Goal: Task Accomplishment & Management: Manage account settings

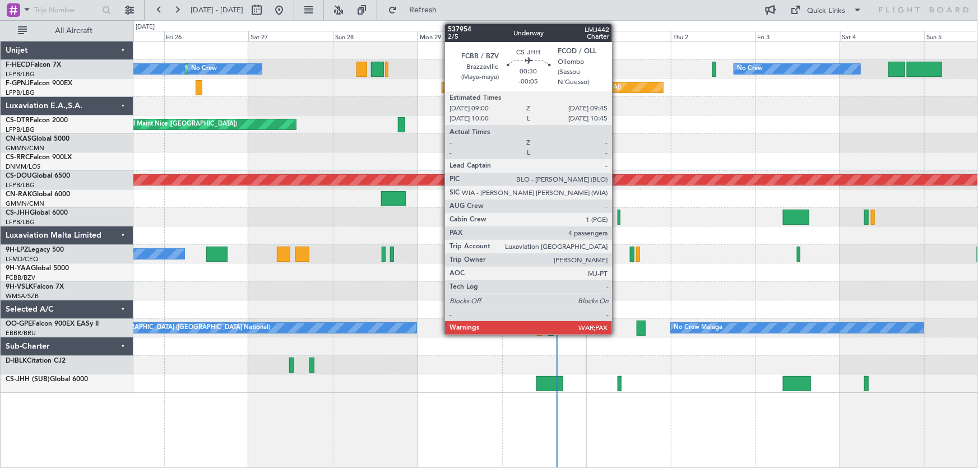
click at [617, 217] on div at bounding box center [618, 217] width 3 height 15
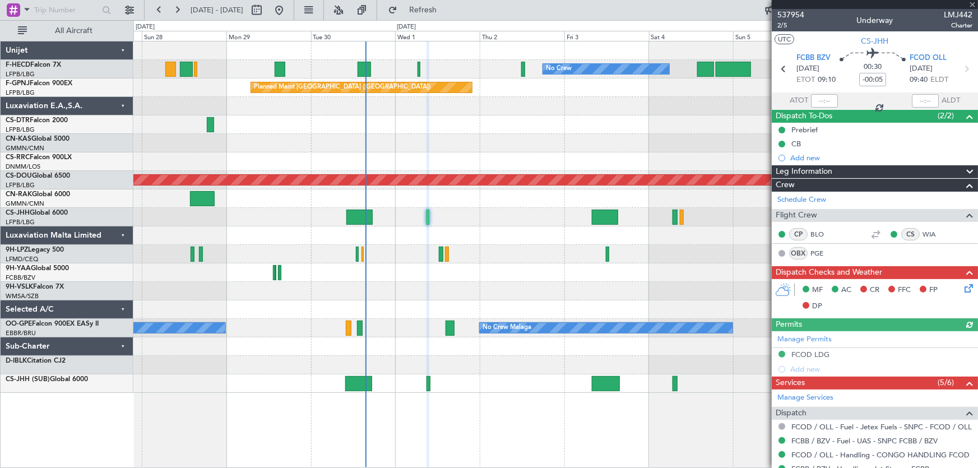
click at [511, 235] on div "No Crew No Crew Planned Maint Paris (Le Bourget) No Crew Planned Maint Paris (L…" at bounding box center [555, 216] width 844 height 351
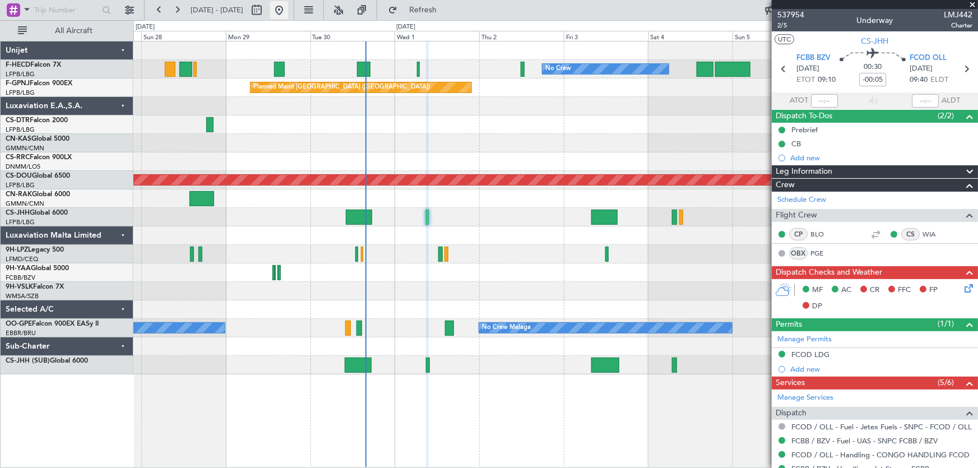
click at [288, 15] on button at bounding box center [279, 10] width 18 height 18
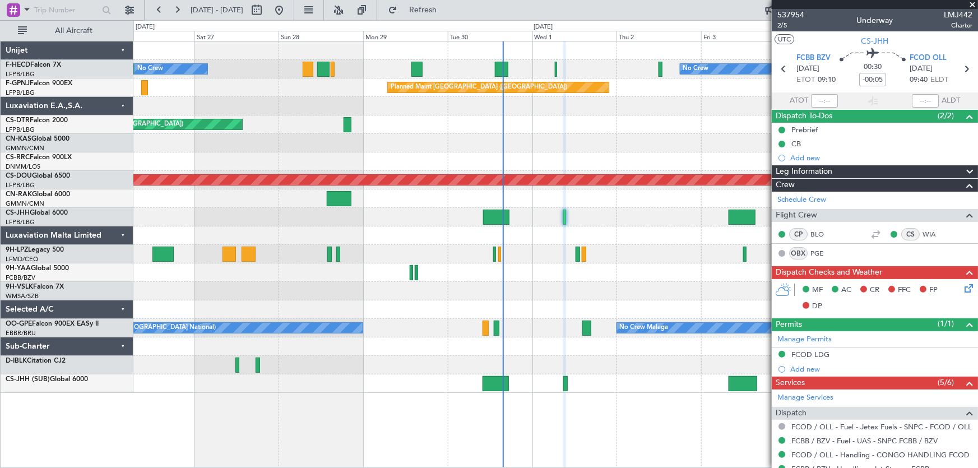
click at [545, 119] on div "Planned Maint Nice ([GEOGRAPHIC_DATA])" at bounding box center [555, 124] width 844 height 18
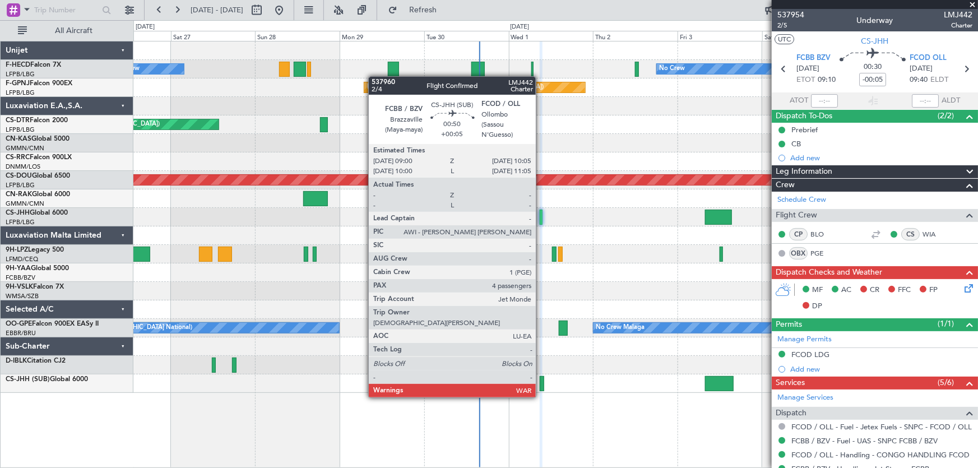
click at [541, 386] on div at bounding box center [541, 383] width 4 height 15
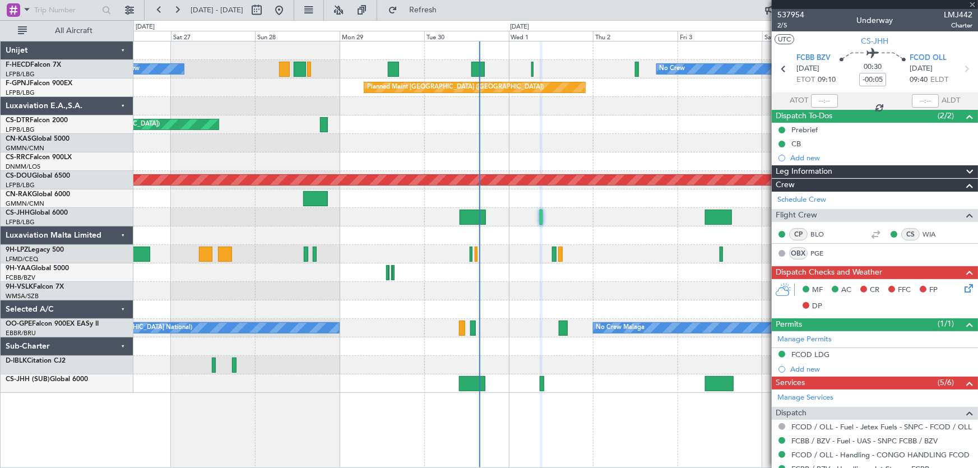
type input "+00:05"
type input "4"
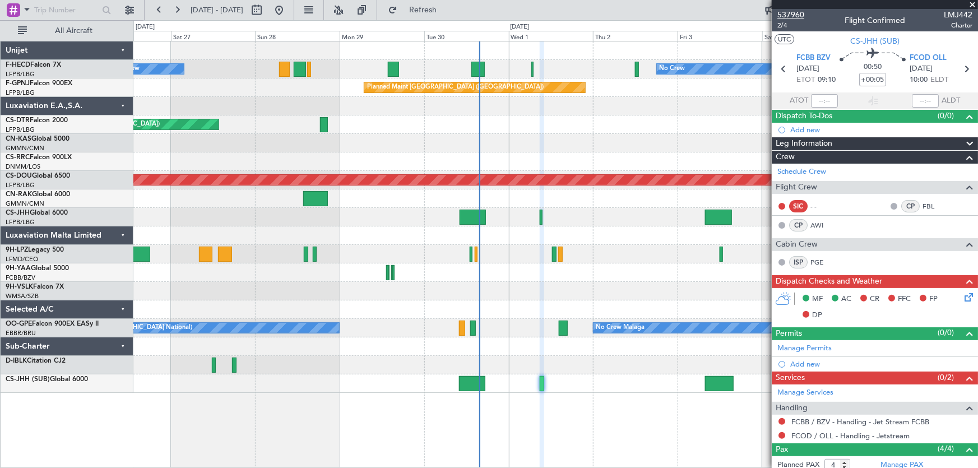
click at [791, 17] on span "537960" at bounding box center [790, 15] width 27 height 12
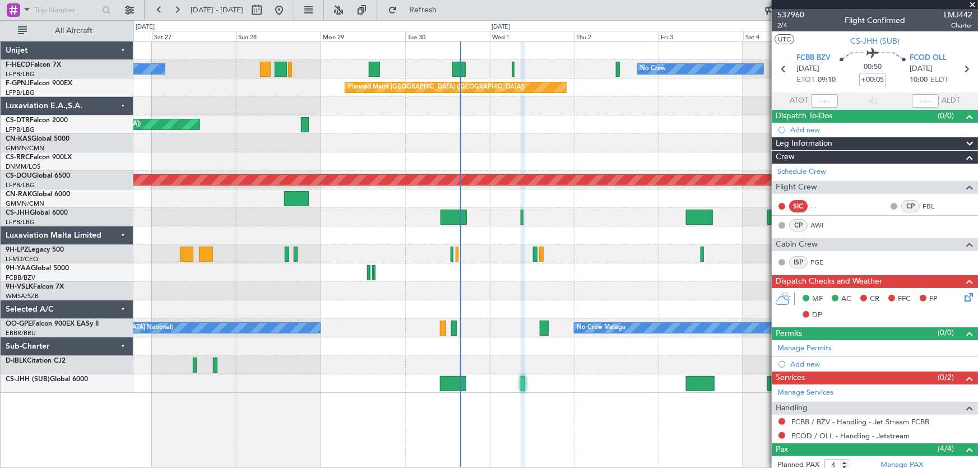
click at [391, 143] on div "No Crew No Crew Planned Maint Paris (Le Bourget) No Crew Planned Maint Paris (L…" at bounding box center [555, 216] width 844 height 351
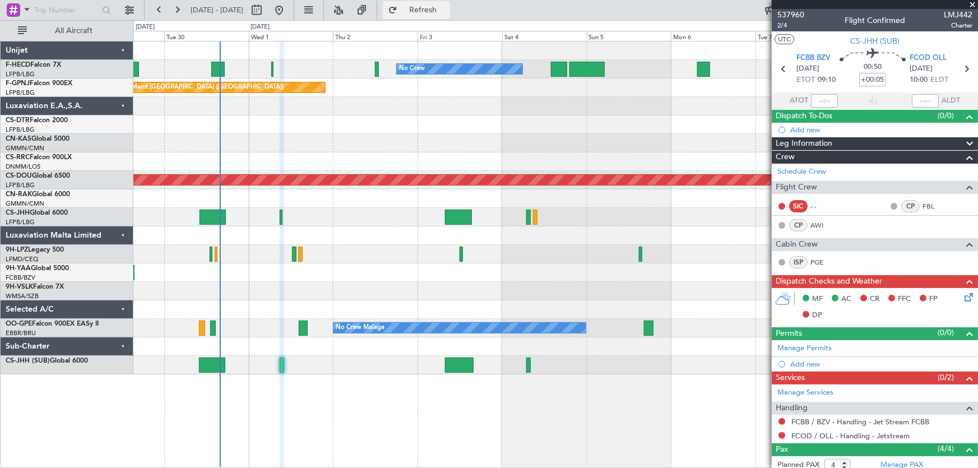
click at [441, 10] on span "Refresh" at bounding box center [422, 10] width 47 height 8
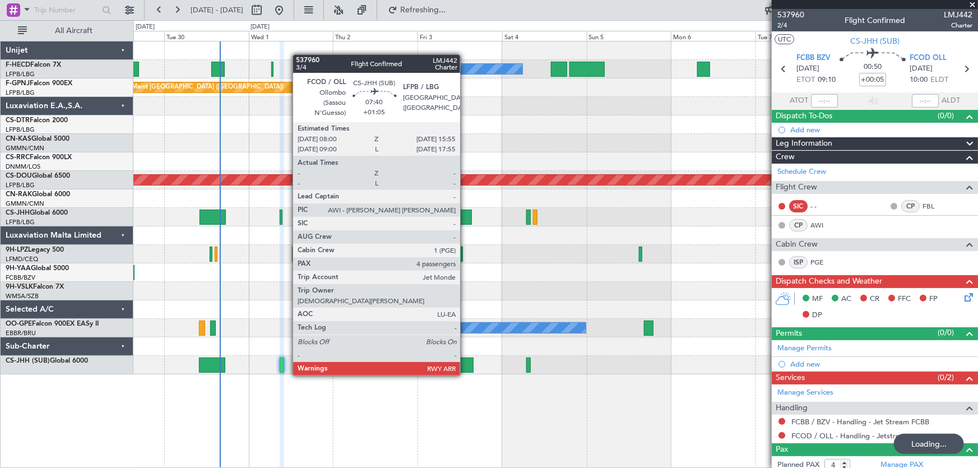
click at [465, 364] on div at bounding box center [459, 364] width 28 height 15
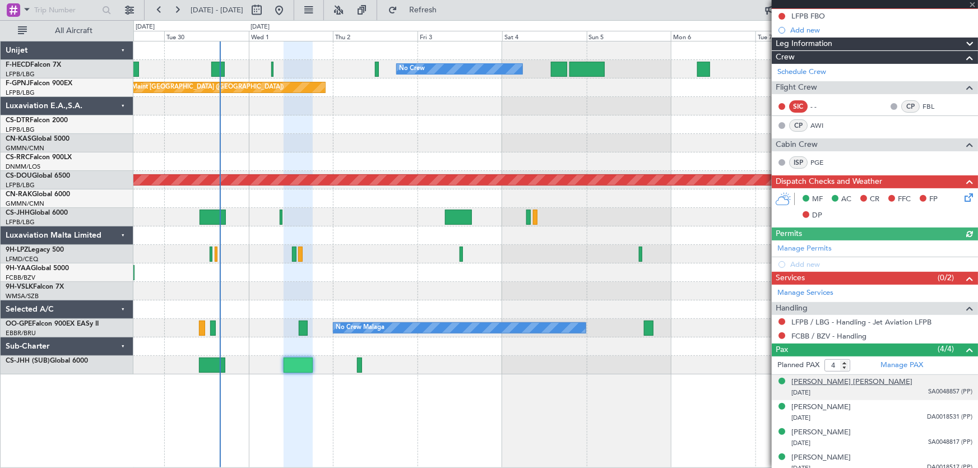
scroll to position [119, 0]
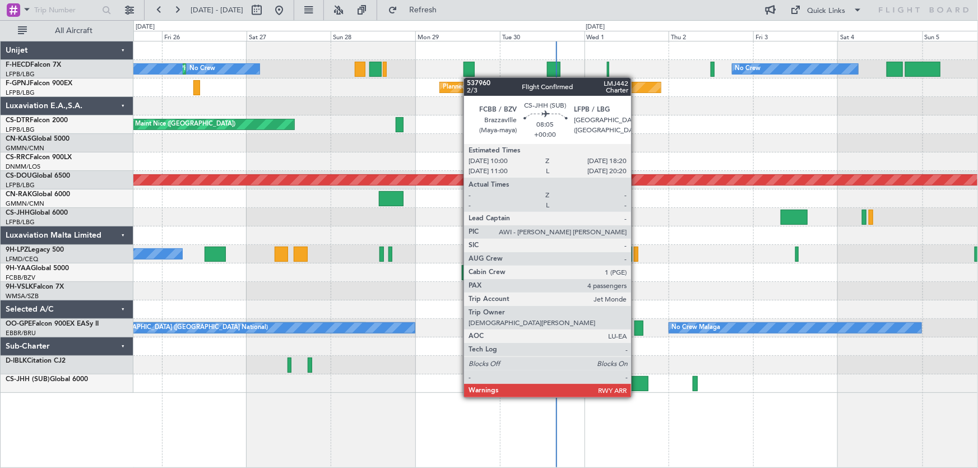
click at [636, 386] on div at bounding box center [634, 383] width 30 height 15
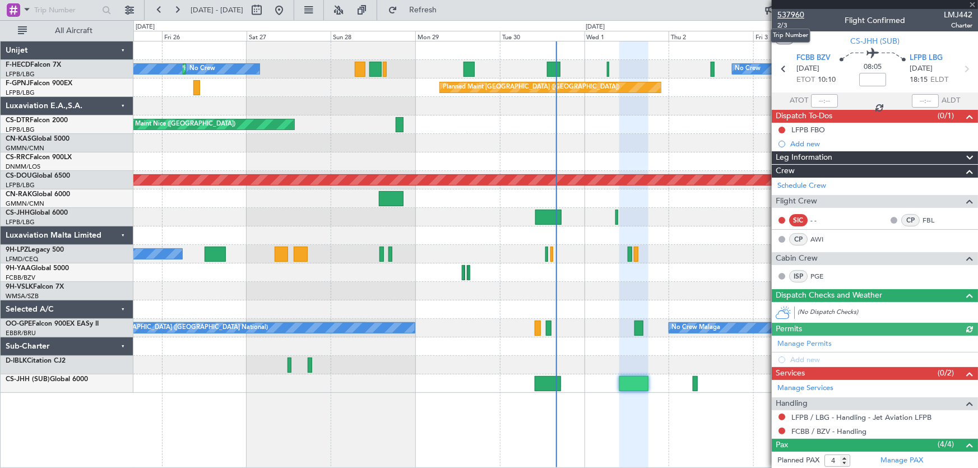
click at [794, 11] on span "537960" at bounding box center [790, 15] width 27 height 12
click at [614, 215] on div "Planned Maint [GEOGRAPHIC_DATA] ([GEOGRAPHIC_DATA])" at bounding box center [555, 217] width 844 height 18
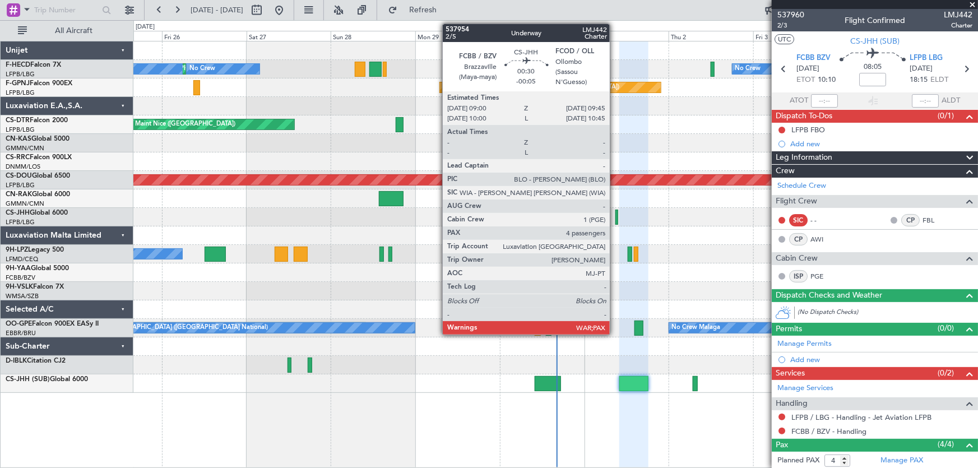
click at [616, 215] on div at bounding box center [616, 217] width 3 height 15
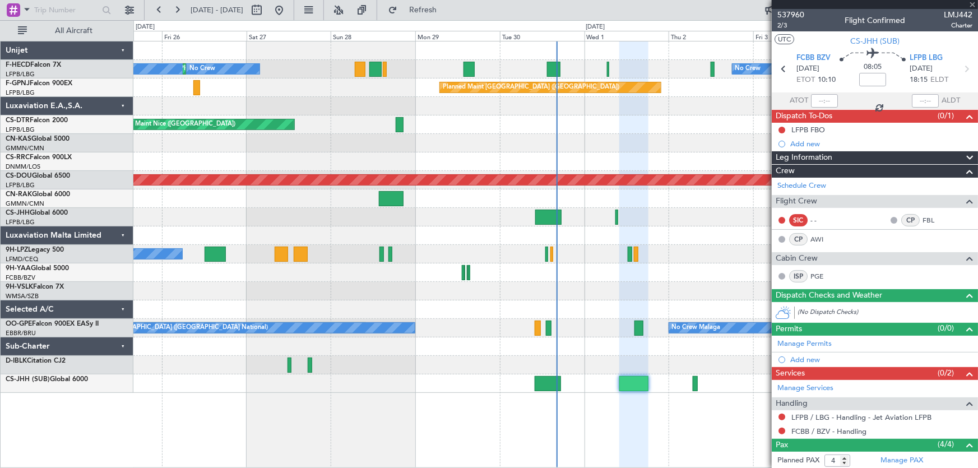
type input "-00:05"
type input "5"
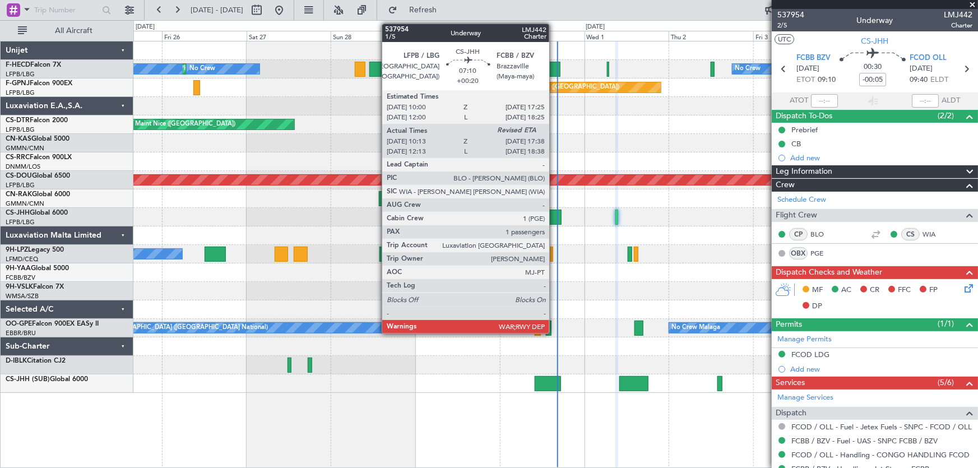
click at [554, 220] on div at bounding box center [548, 217] width 26 height 15
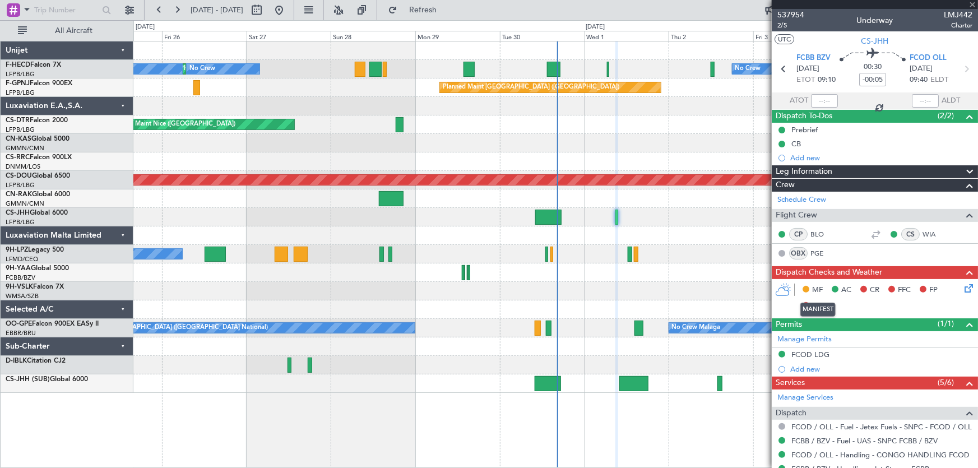
type input "+00:20"
type input "10:23"
type input "1"
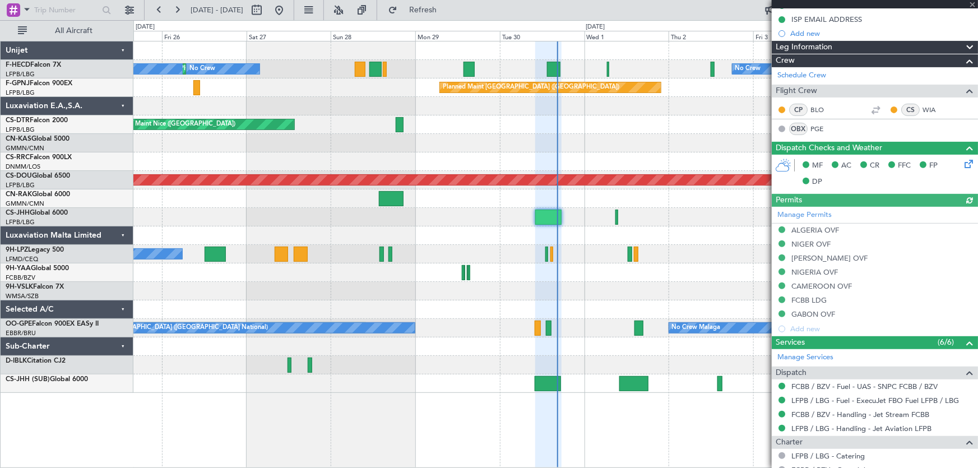
scroll to position [314, 0]
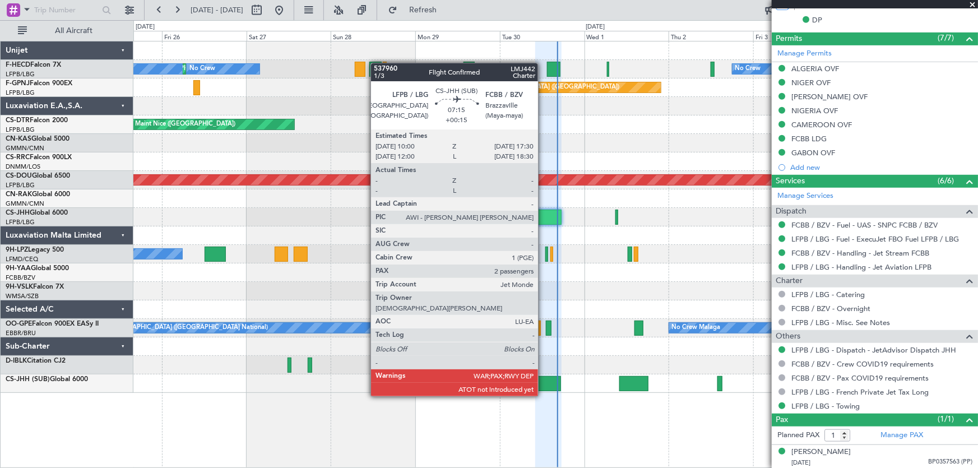
click at [543, 385] on div at bounding box center [547, 383] width 27 height 15
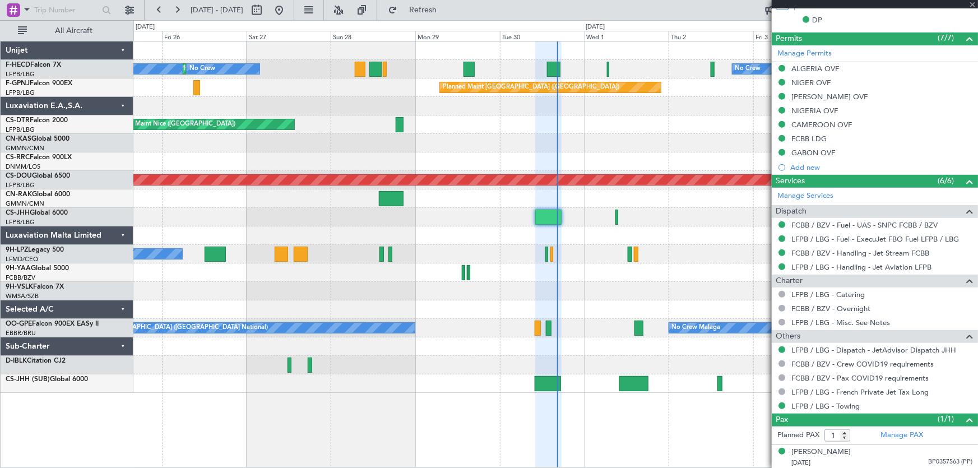
type input "+00:15"
type input "2"
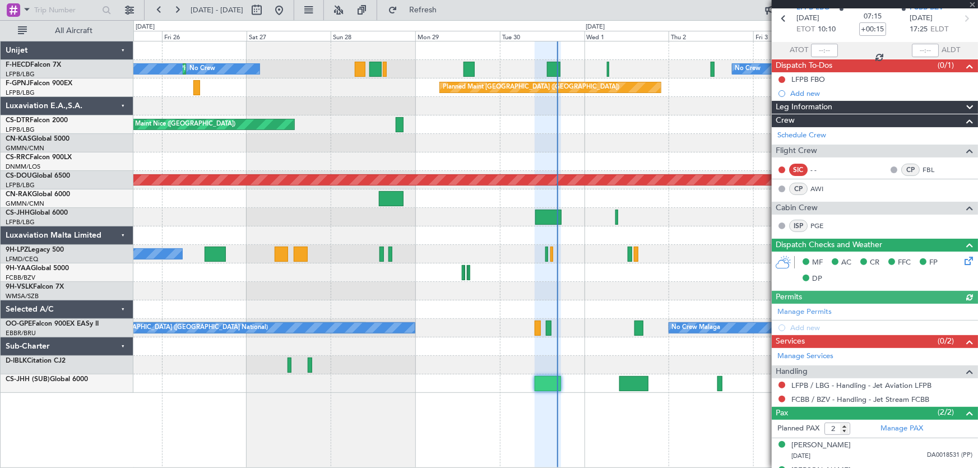
scroll to position [0, 0]
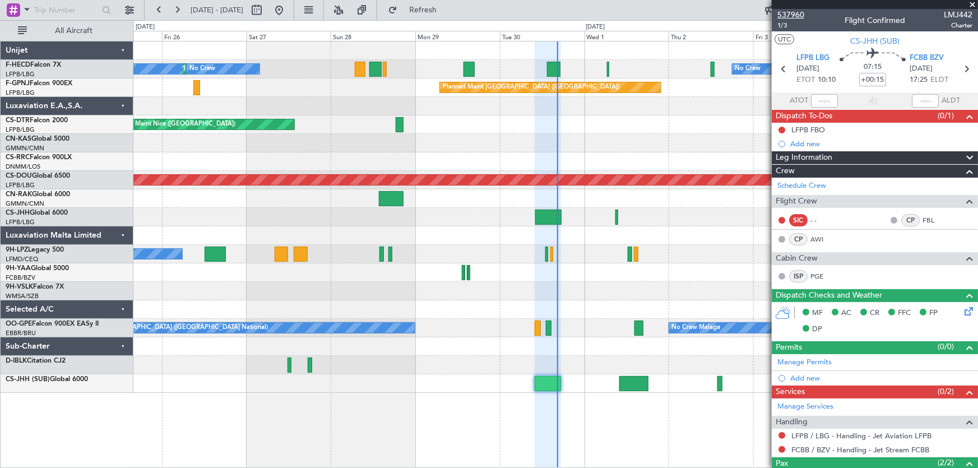
click at [783, 9] on span "537960" at bounding box center [790, 15] width 27 height 12
click at [445, 11] on span "Refresh" at bounding box center [422, 10] width 47 height 8
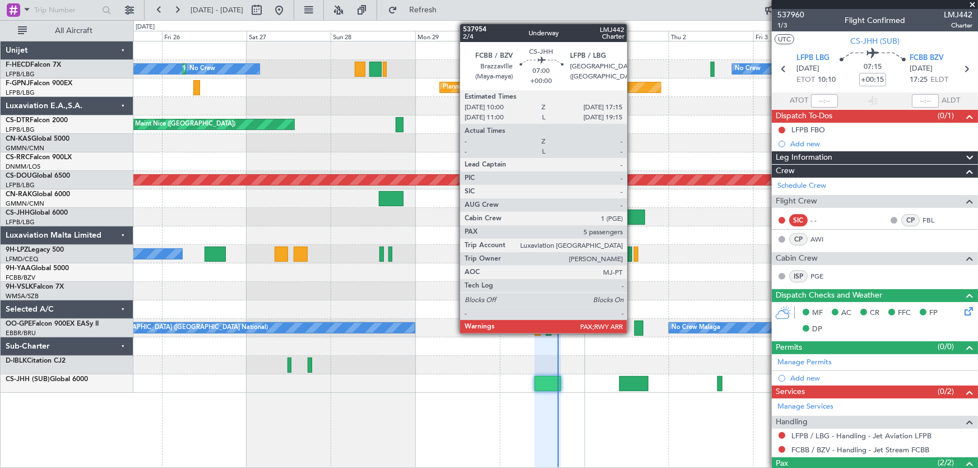
click at [632, 216] on div at bounding box center [632, 217] width 26 height 15
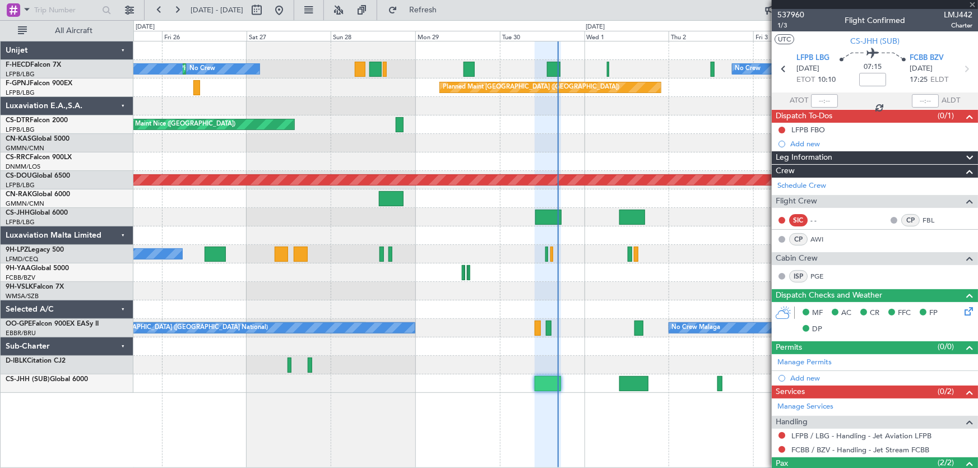
type input "5"
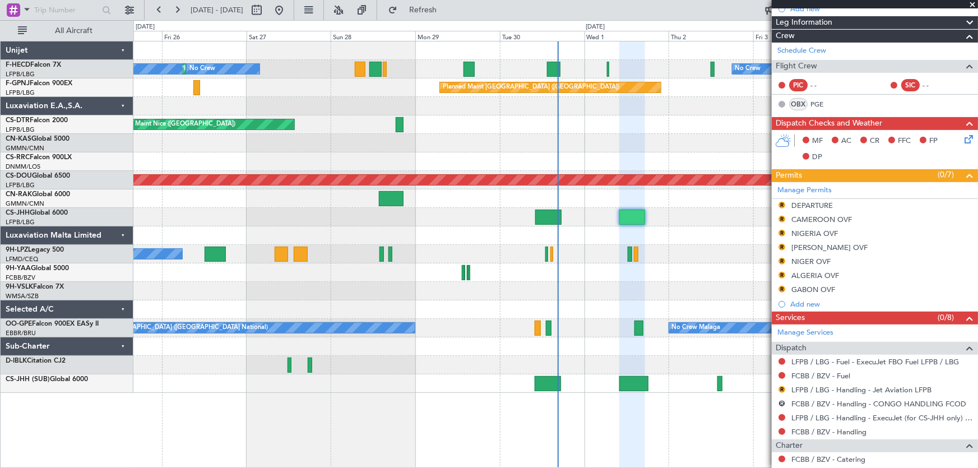
scroll to position [101, 0]
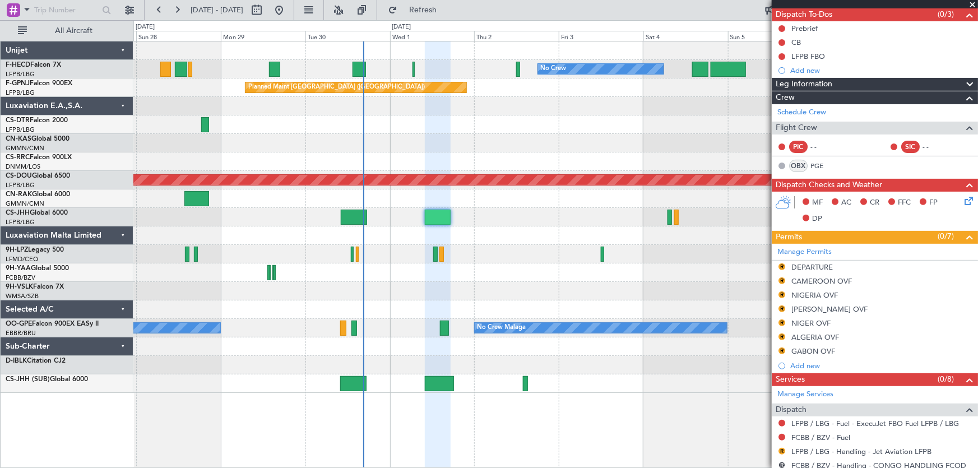
click at [481, 221] on div "Planned Maint [GEOGRAPHIC_DATA] ([GEOGRAPHIC_DATA])" at bounding box center [555, 217] width 844 height 18
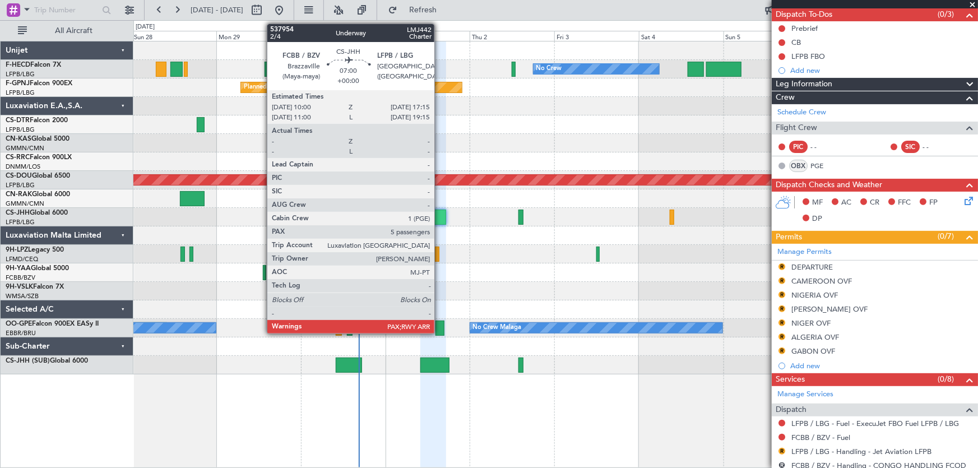
click at [439, 215] on div at bounding box center [433, 217] width 26 height 15
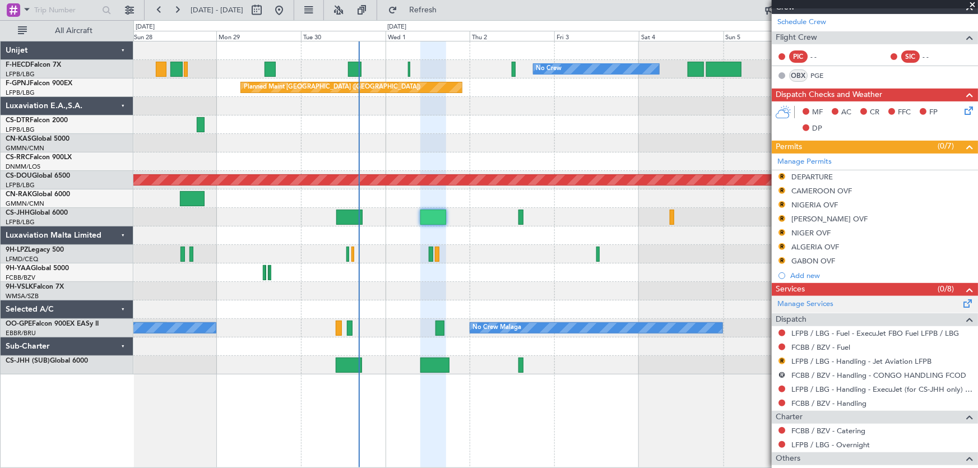
scroll to position [254, 0]
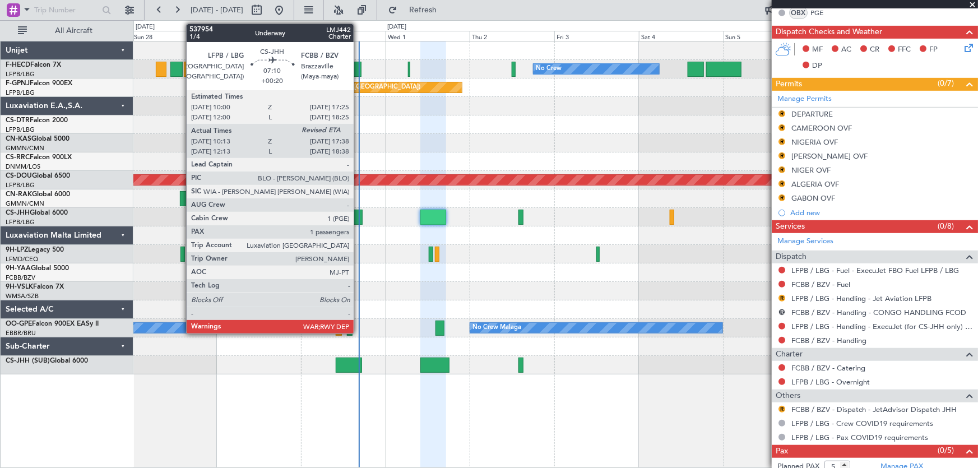
click at [359, 216] on div at bounding box center [349, 217] width 26 height 15
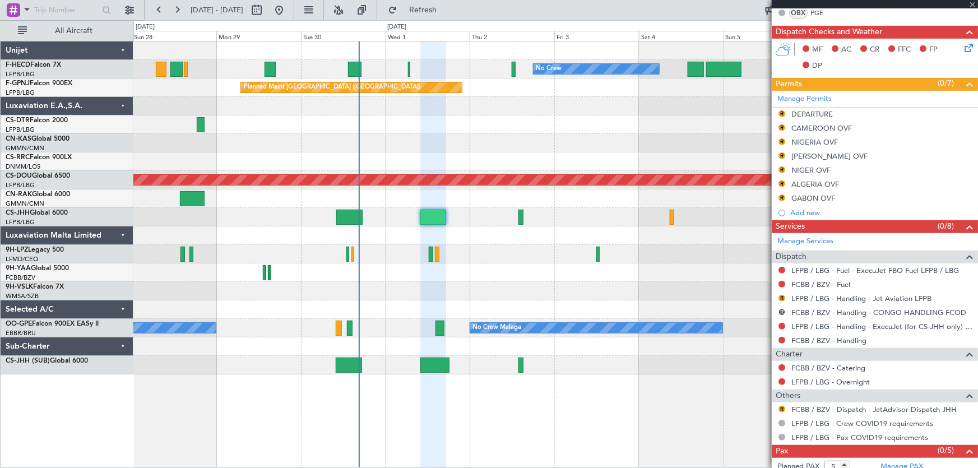
type input "+00:20"
type input "10:23"
type input "1"
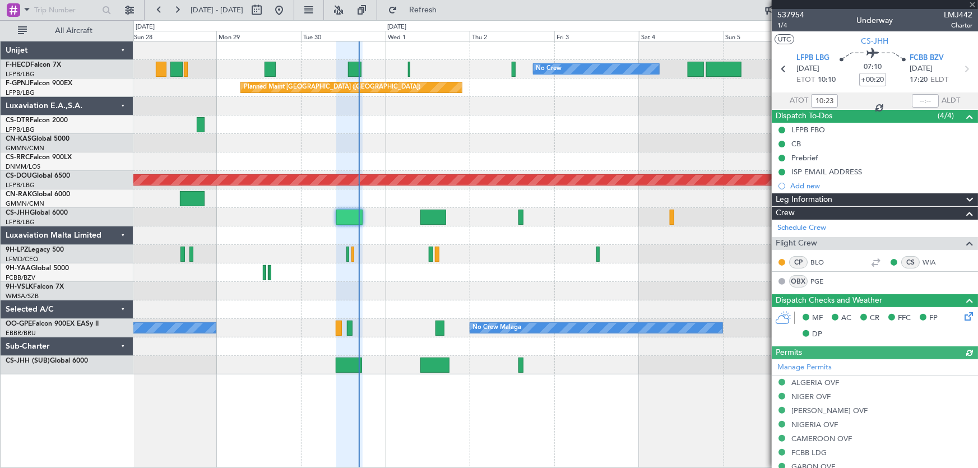
scroll to position [314, 0]
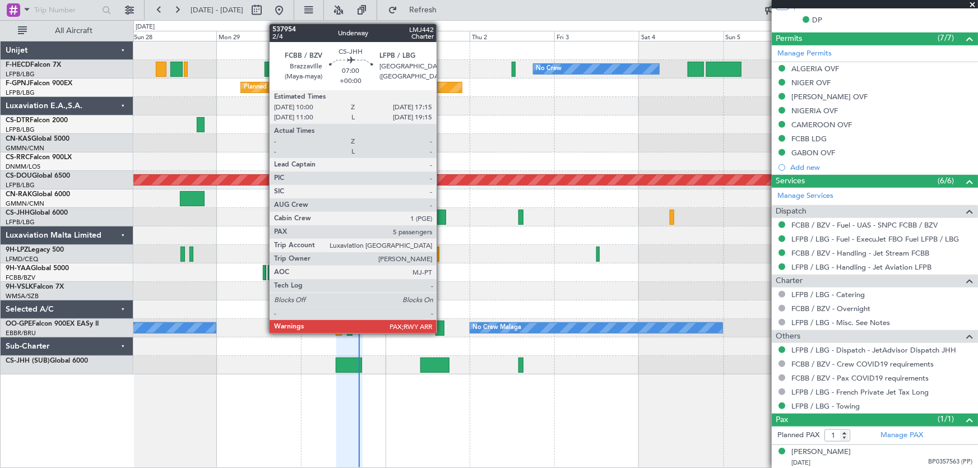
click at [441, 213] on div at bounding box center [433, 217] width 26 height 15
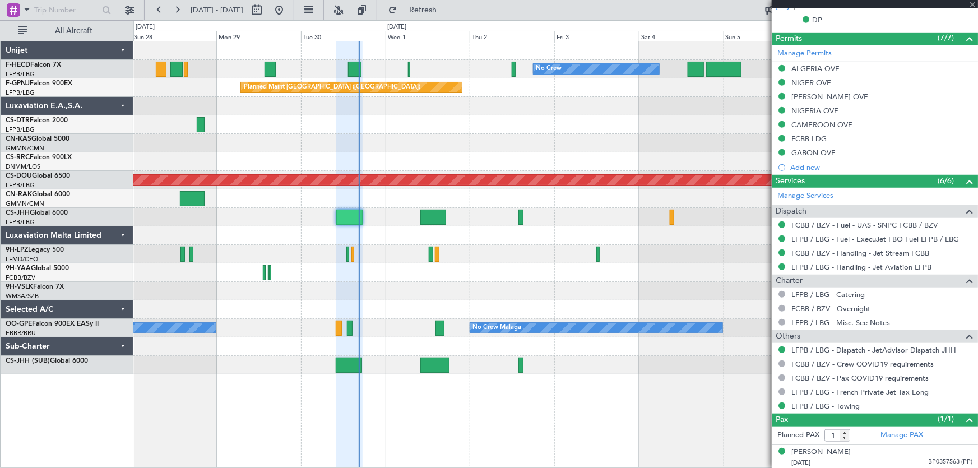
type input "5"
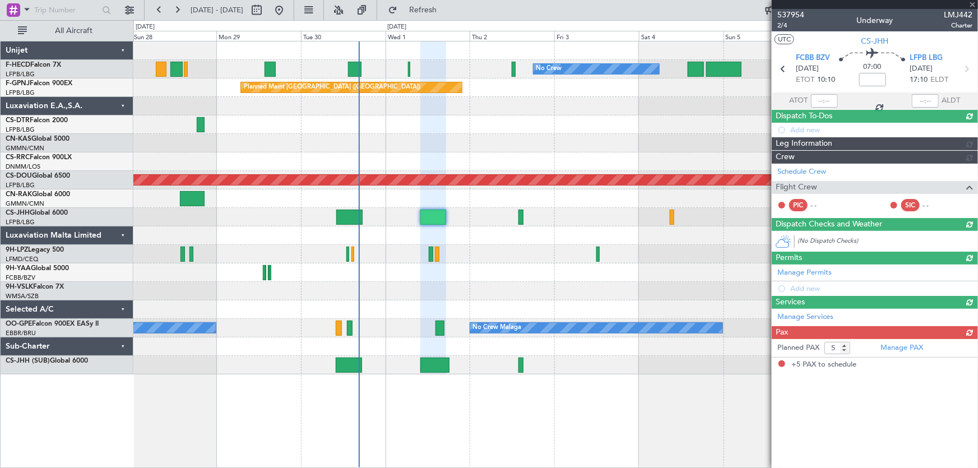
scroll to position [0, 0]
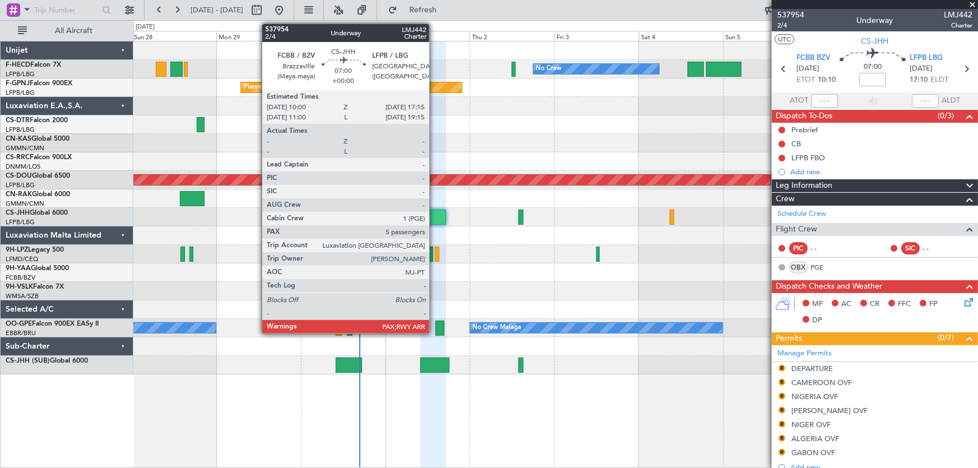
click at [434, 217] on div at bounding box center [433, 217] width 26 height 15
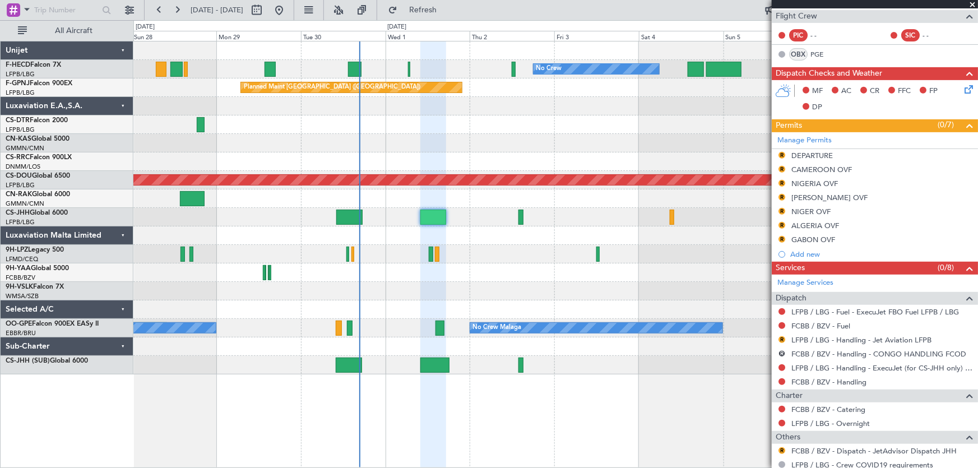
scroll to position [275, 0]
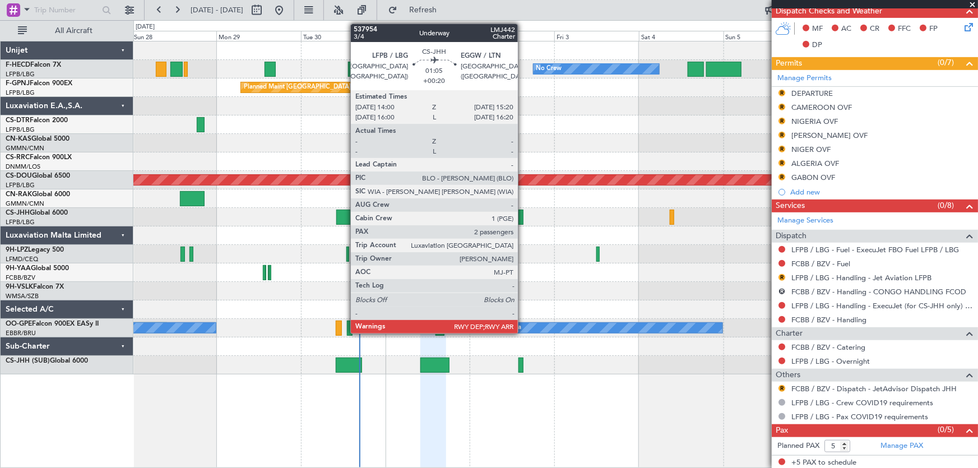
click at [523, 215] on div at bounding box center [520, 217] width 5 height 15
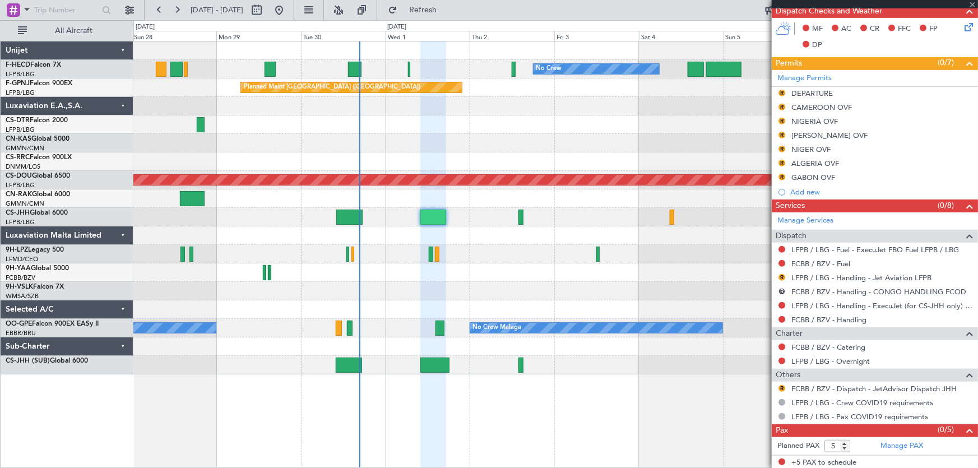
type input "+00:20"
type input "2"
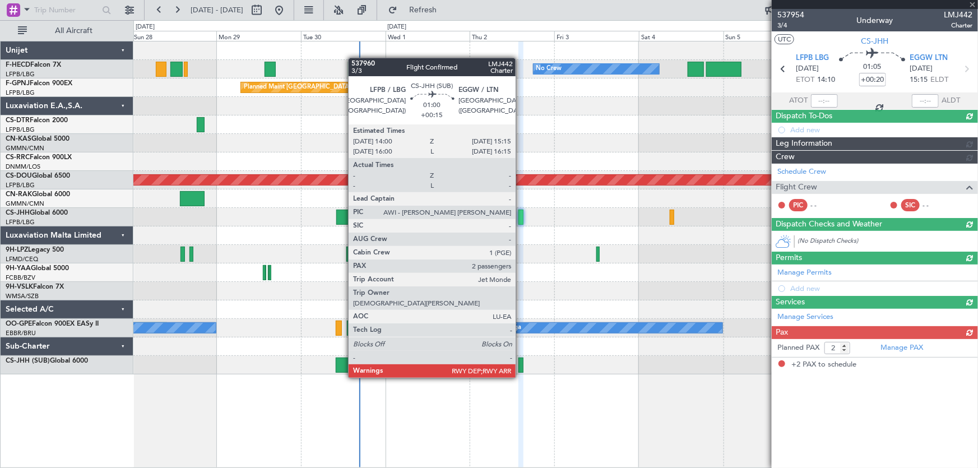
scroll to position [0, 0]
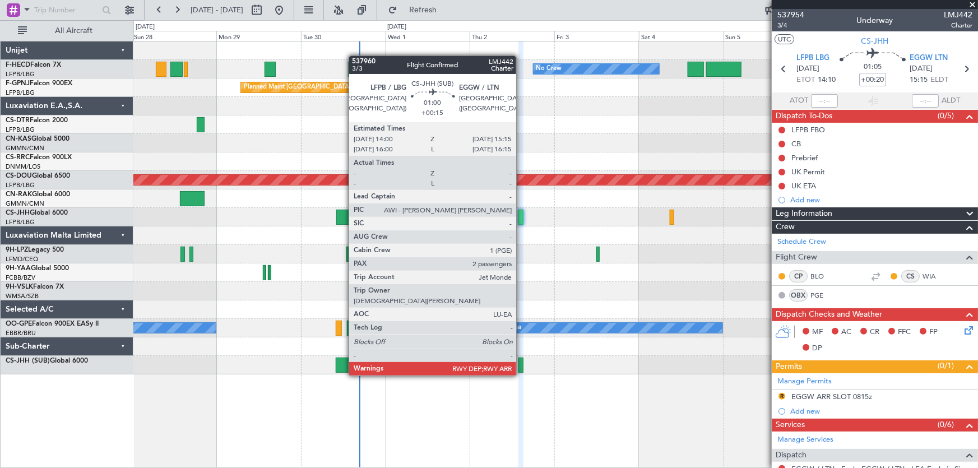
click at [521, 364] on div at bounding box center [520, 364] width 4 height 15
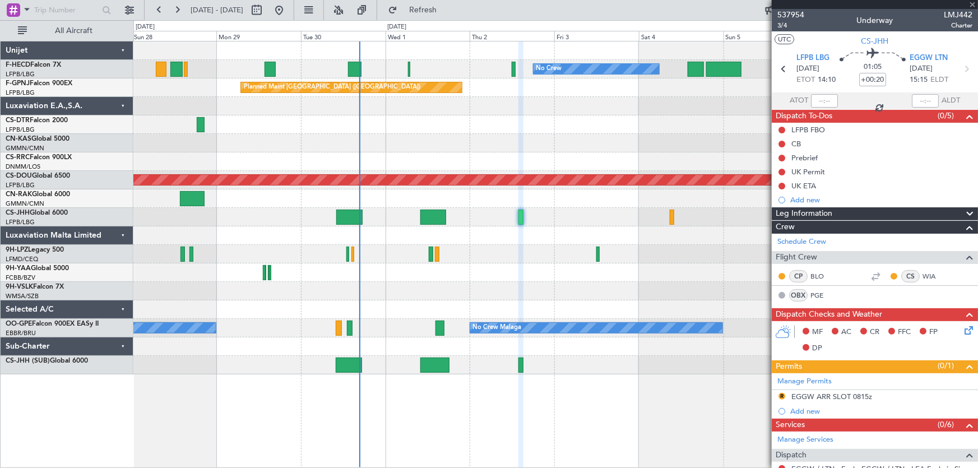
type input "+00:15"
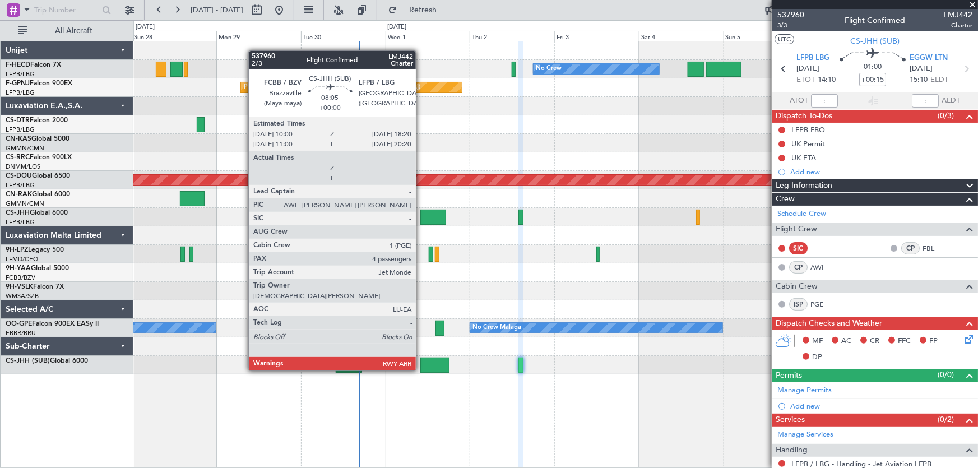
click at [421, 360] on div at bounding box center [435, 364] width 30 height 15
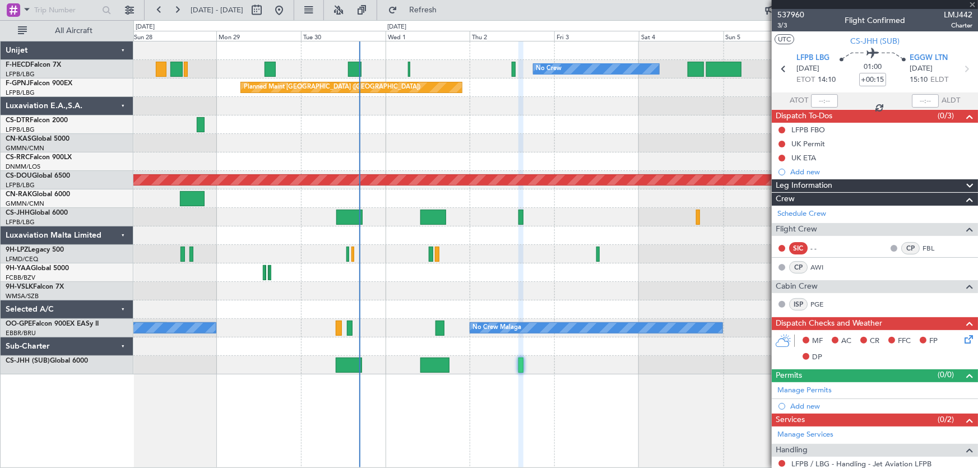
type input "4"
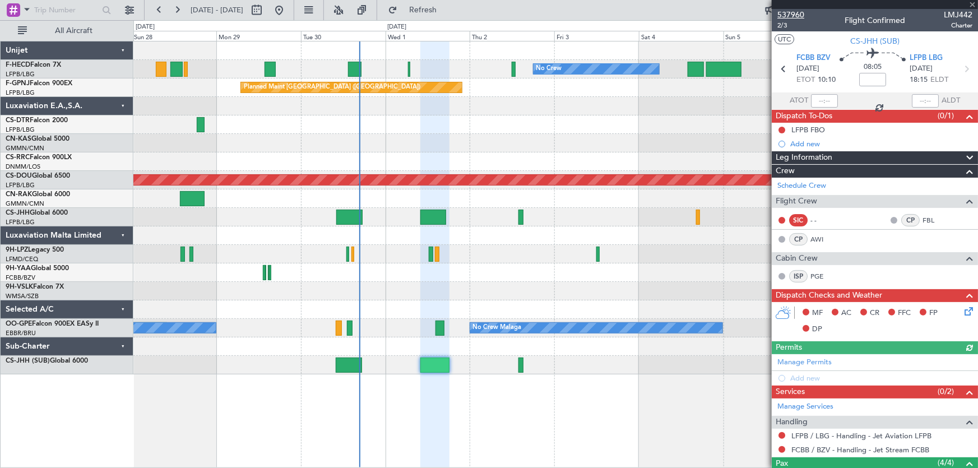
click at [797, 16] on span "537960" at bounding box center [790, 15] width 27 height 12
click at [288, 7] on button at bounding box center [279, 10] width 18 height 18
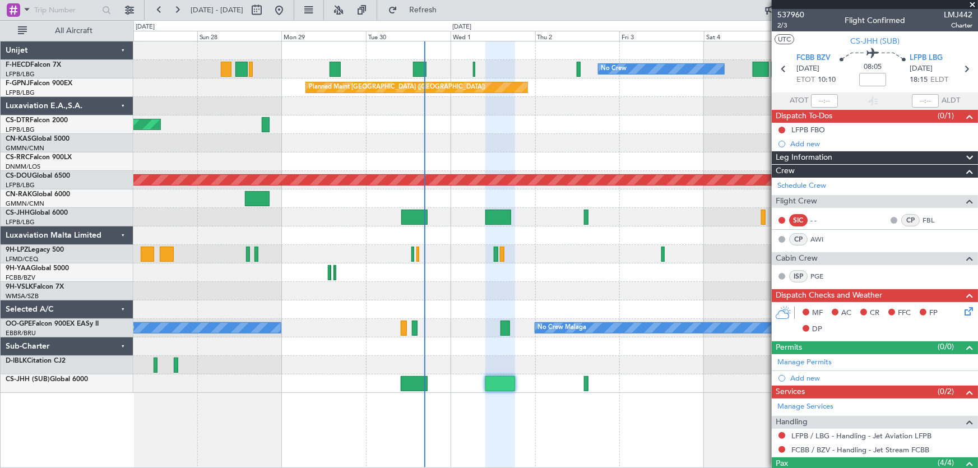
click at [513, 147] on div at bounding box center [555, 143] width 844 height 18
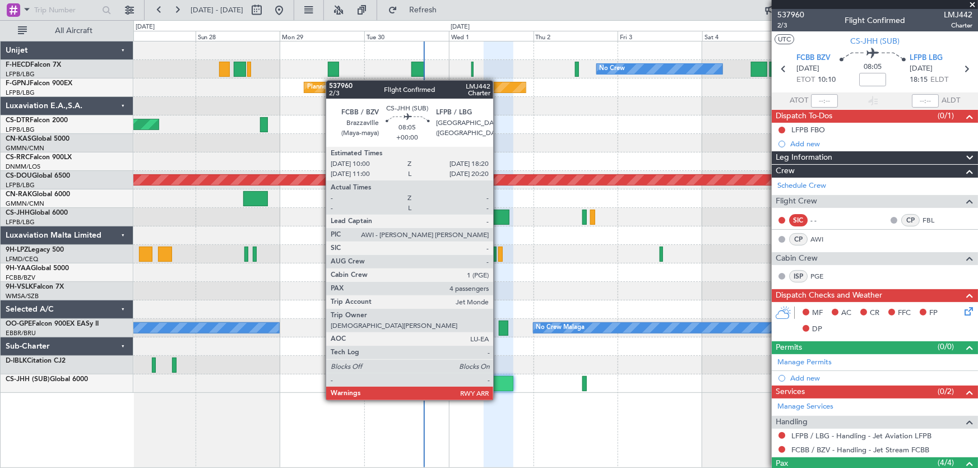
click at [498, 389] on div at bounding box center [498, 383] width 30 height 15
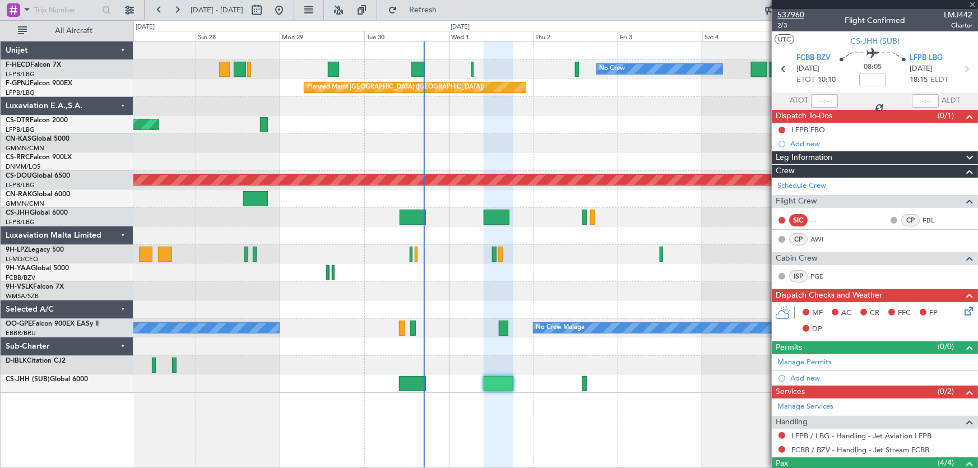
click at [787, 17] on span "537960" at bounding box center [790, 15] width 27 height 12
click at [441, 8] on span "Refresh" at bounding box center [422, 10] width 47 height 8
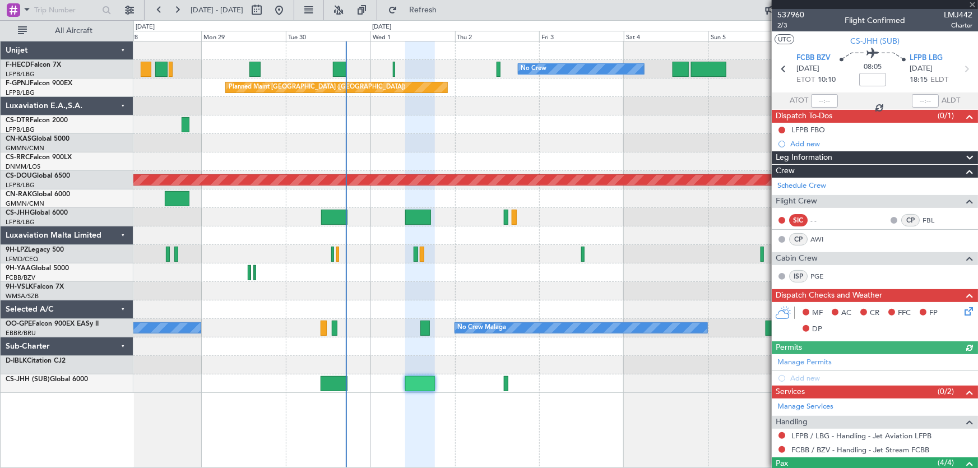
click at [526, 146] on div "No Crew No Crew No Crew Planned Maint Paris (Le Bourget) No Crew Planned Maint …" at bounding box center [555, 216] width 844 height 351
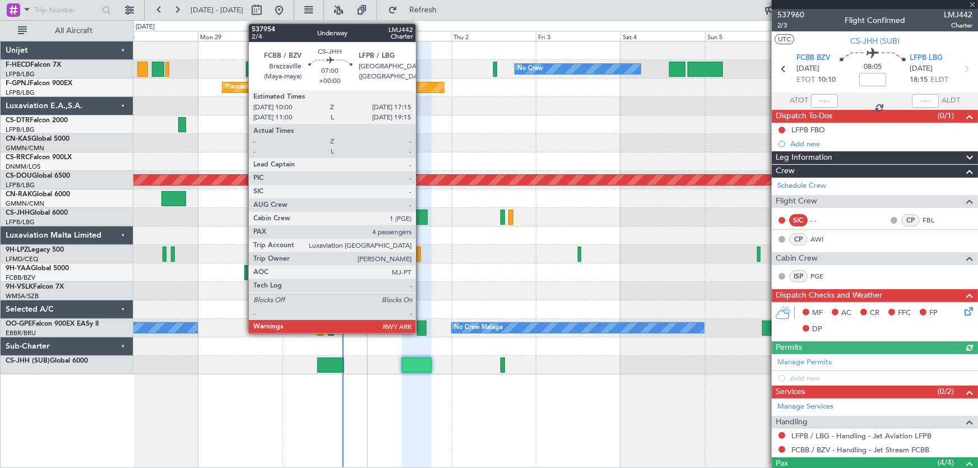
click at [421, 215] on div at bounding box center [415, 217] width 26 height 15
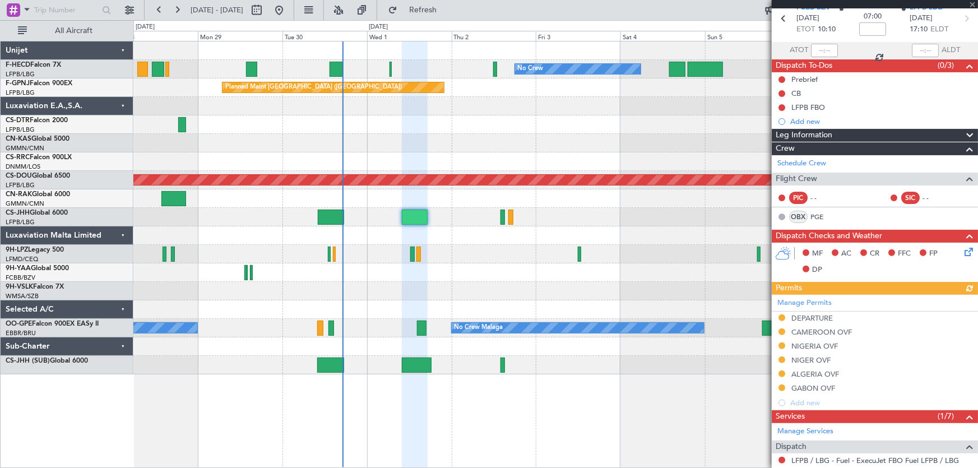
scroll to position [152, 0]
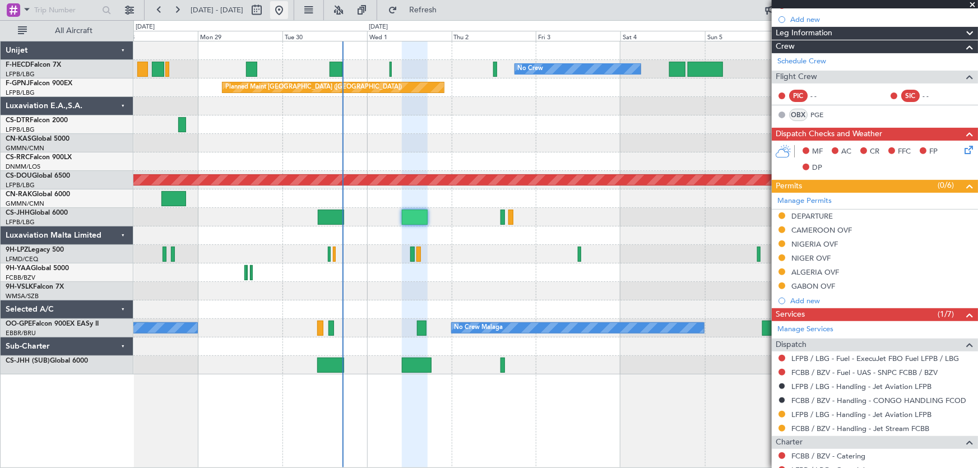
click at [288, 8] on button at bounding box center [279, 10] width 18 height 18
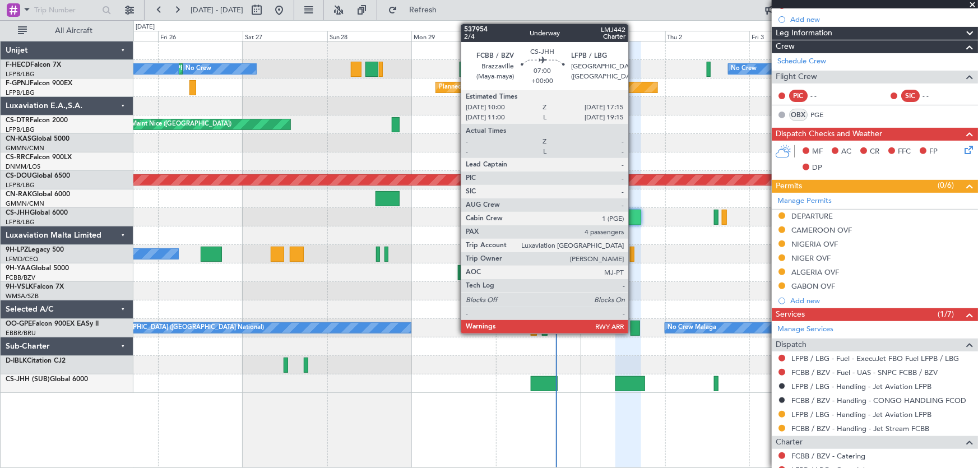
click at [633, 218] on div at bounding box center [628, 217] width 26 height 15
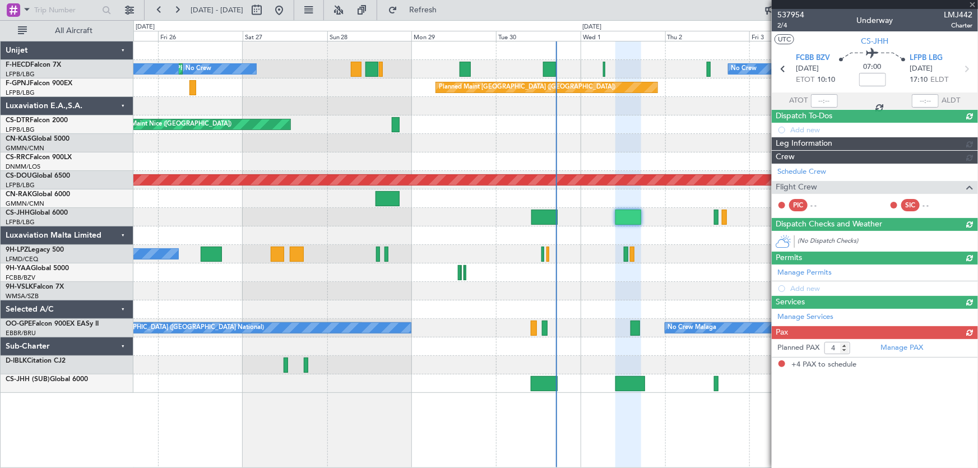
scroll to position [0, 0]
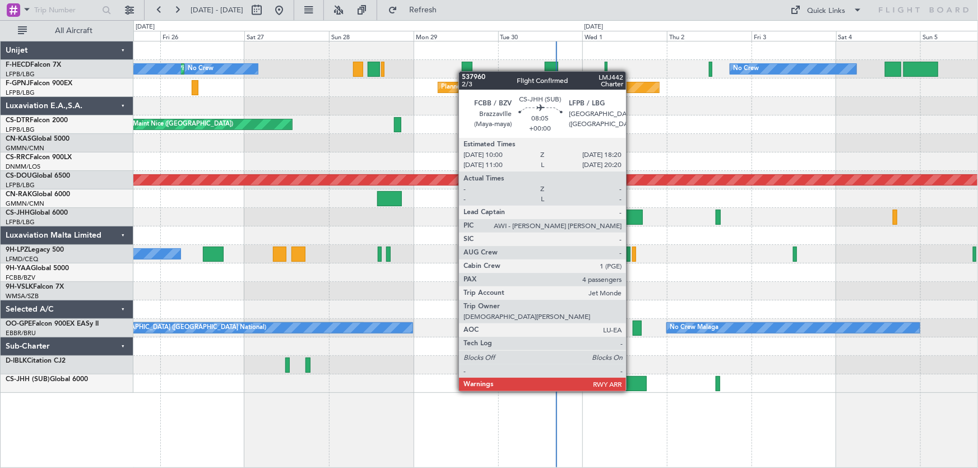
click at [631, 380] on div at bounding box center [632, 383] width 30 height 15
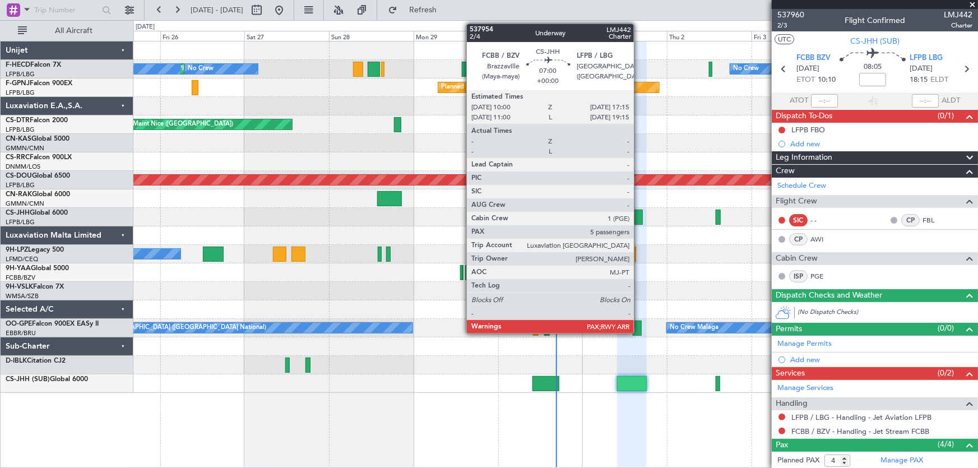
click at [639, 215] on div at bounding box center [630, 217] width 26 height 15
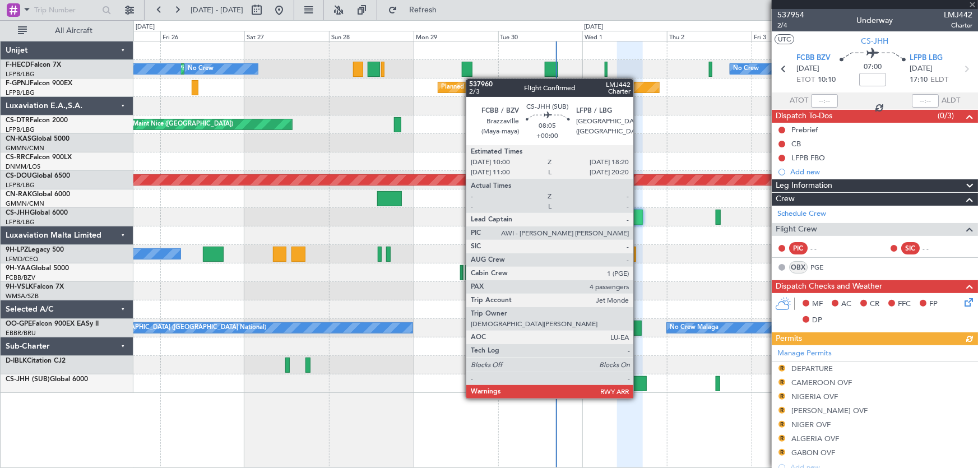
click at [638, 387] on div at bounding box center [632, 383] width 30 height 15
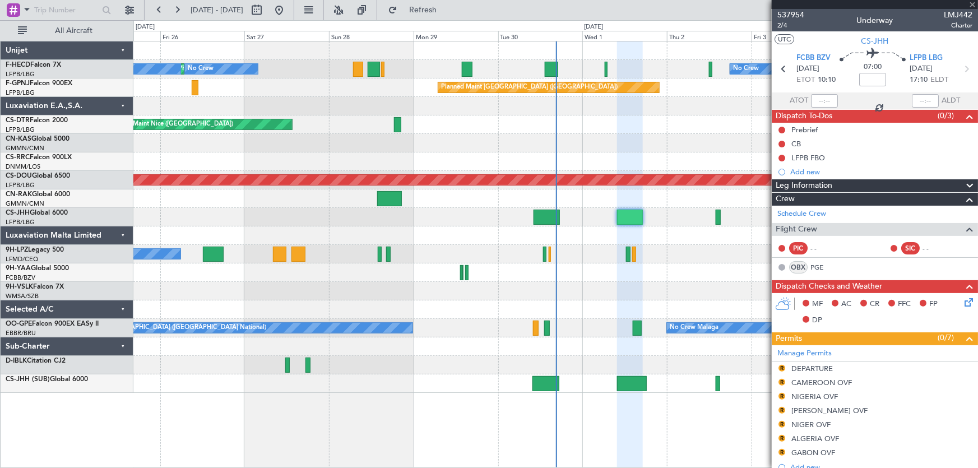
type input "4"
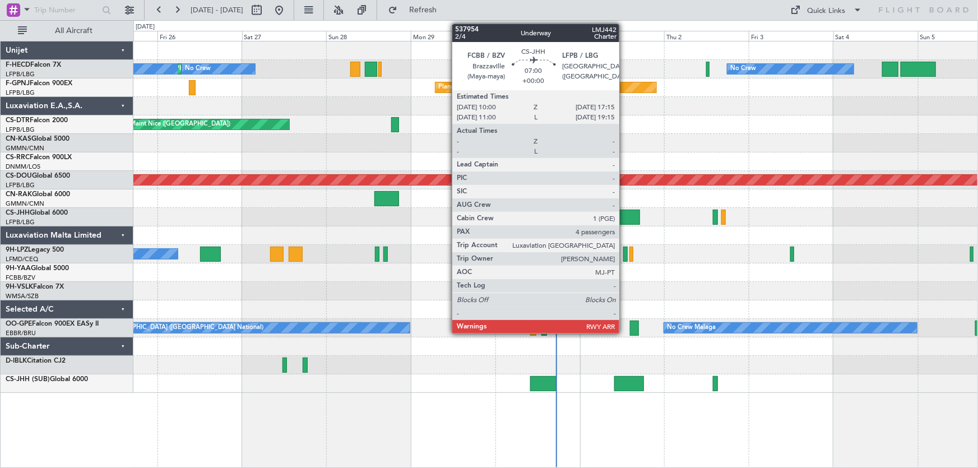
click at [625, 218] on div at bounding box center [627, 217] width 26 height 15
